Goal: Task Accomplishment & Management: Manage account settings

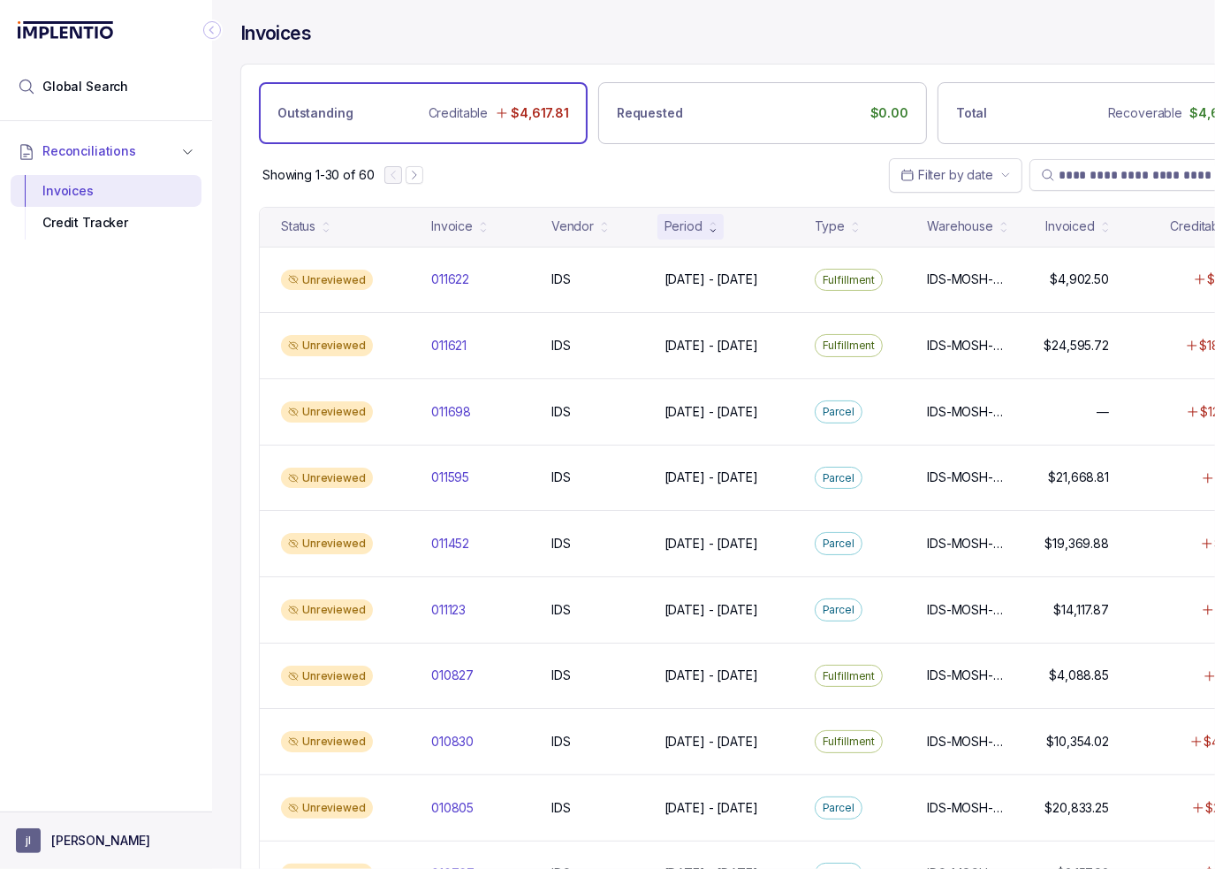
click at [120, 854] on aside "[PERSON_NAME]" at bounding box center [106, 839] width 212 height 57
click at [102, 834] on p "[PERSON_NAME]" at bounding box center [100, 840] width 99 height 18
click at [95, 805] on p "Logout" at bounding box center [116, 802] width 147 height 18
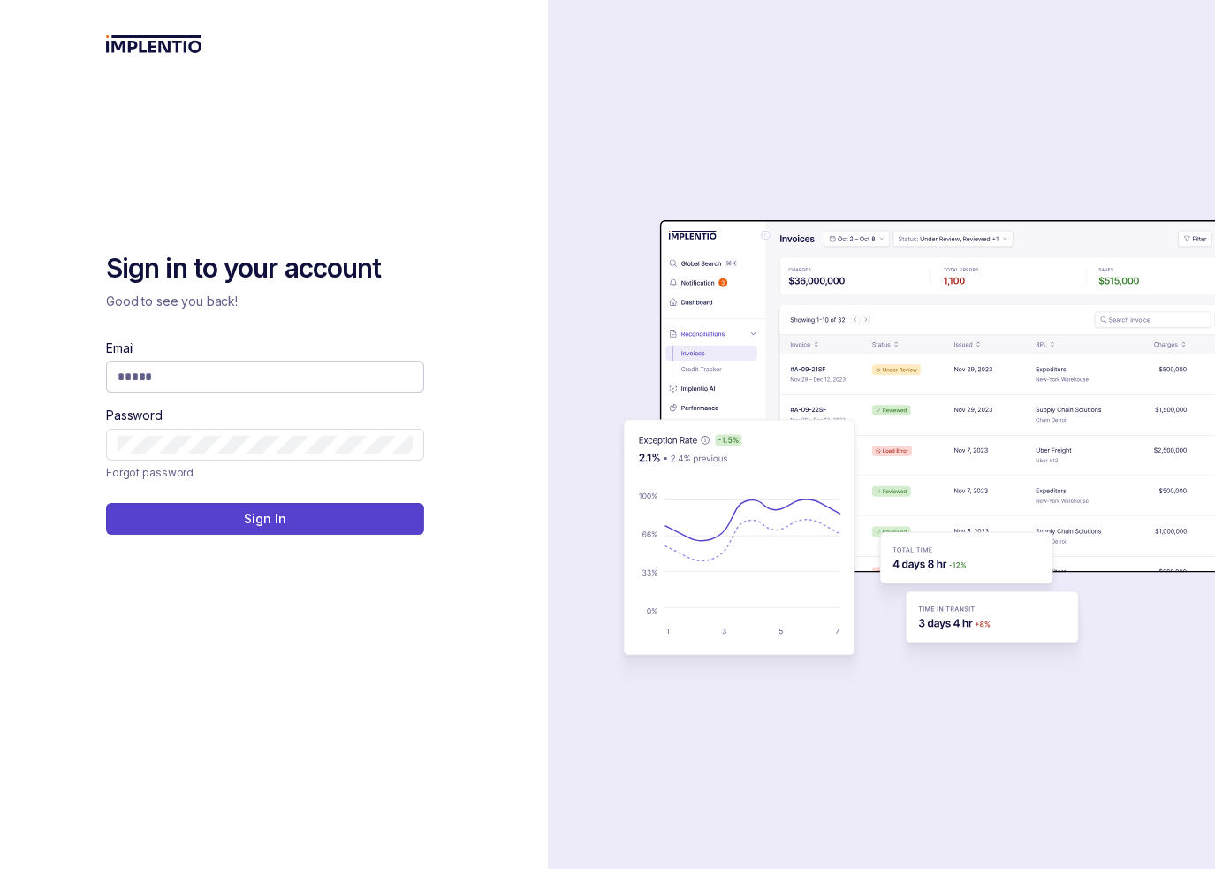
click at [340, 364] on span at bounding box center [265, 377] width 318 height 32
click at [323, 383] on input "Email" at bounding box center [265, 377] width 295 height 18
click at [0, 868] on com-1password-button at bounding box center [0, 869] width 0 height 0
type input "**********"
